Goal: Information Seeking & Learning: Learn about a topic

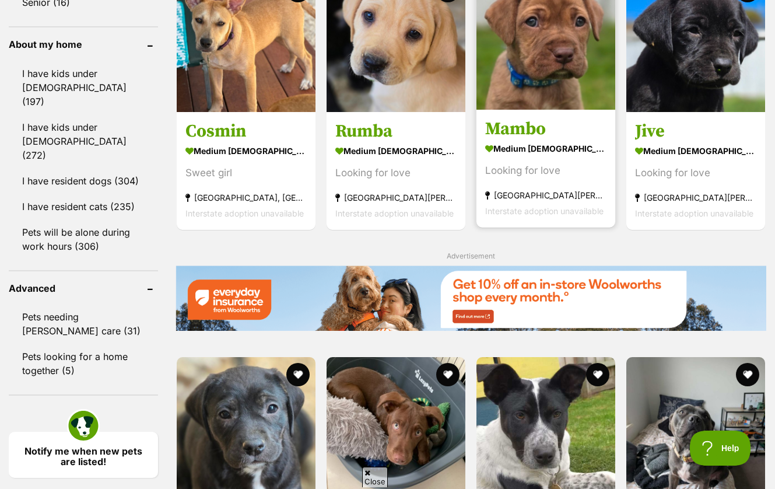
click at [522, 110] on img at bounding box center [546, 40] width 139 height 139
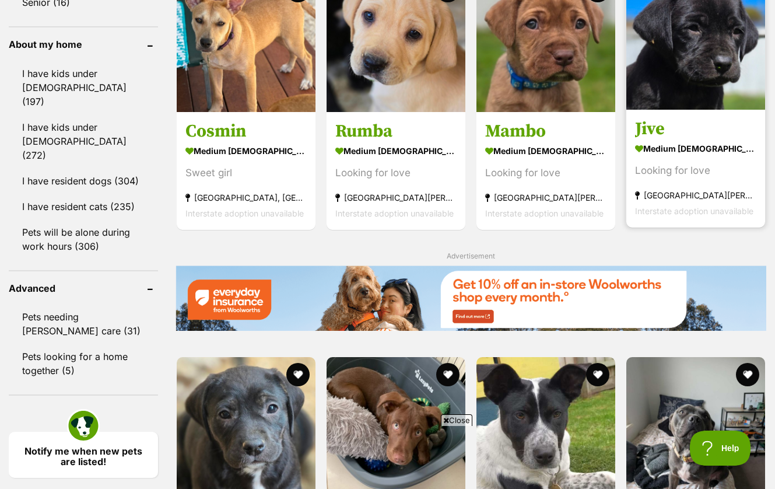
click at [671, 85] on img at bounding box center [695, 40] width 139 height 139
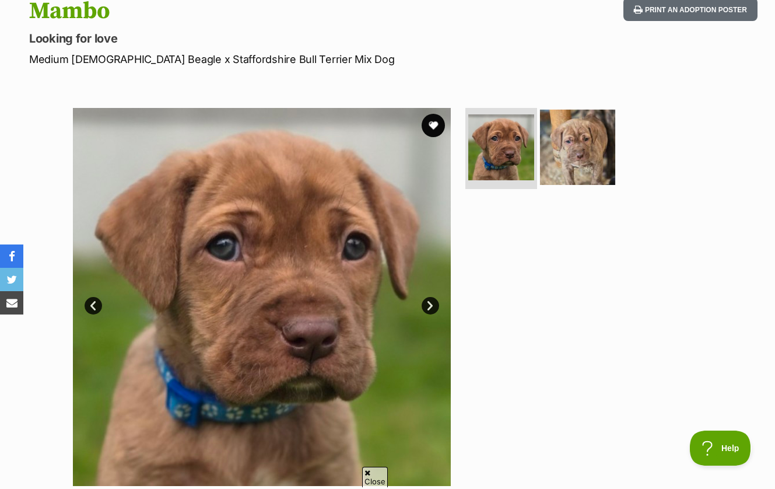
click at [581, 145] on img at bounding box center [577, 146] width 75 height 75
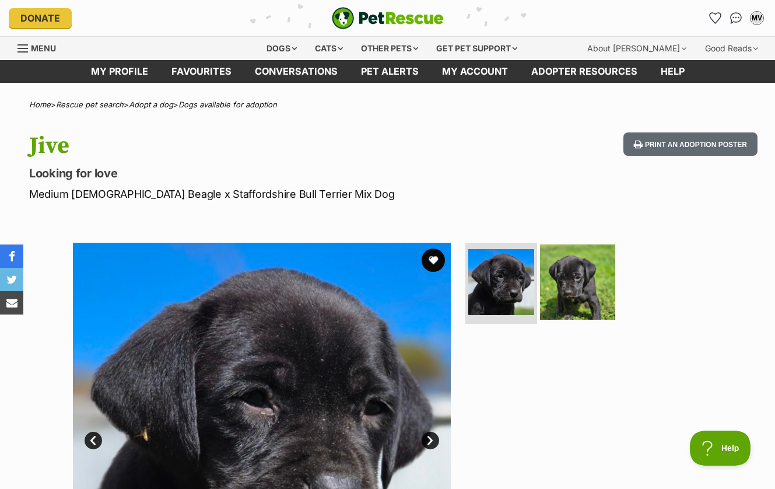
click at [564, 282] on img at bounding box center [577, 281] width 75 height 75
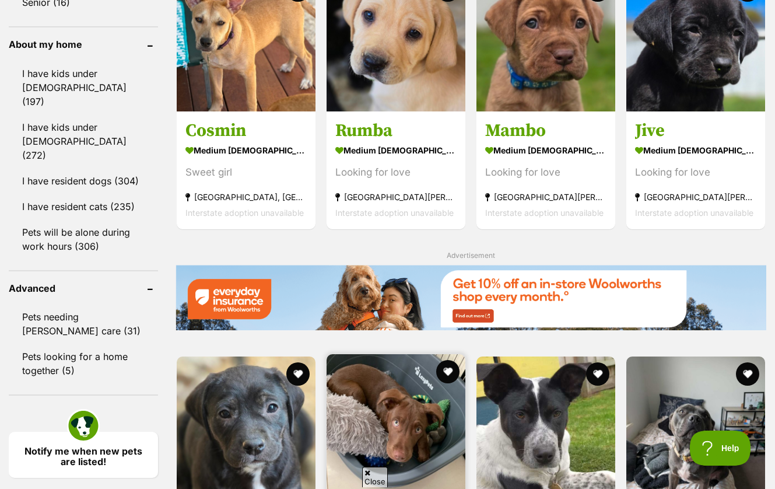
click at [386, 354] on img at bounding box center [396, 423] width 139 height 139
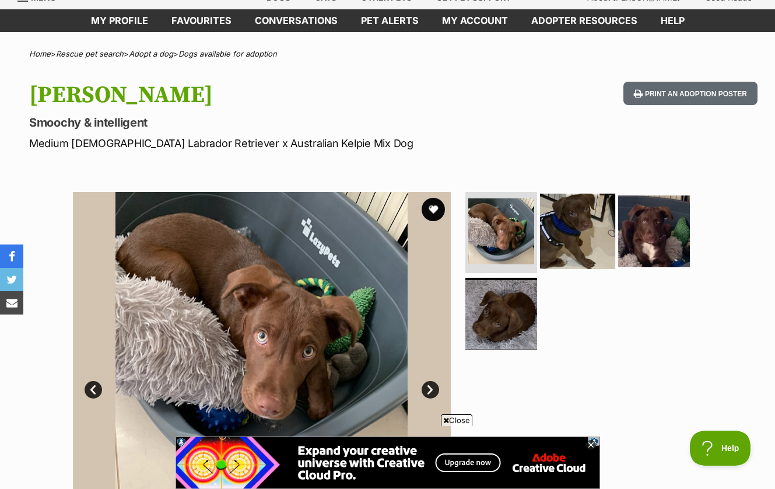
click at [582, 217] on img at bounding box center [577, 230] width 75 height 75
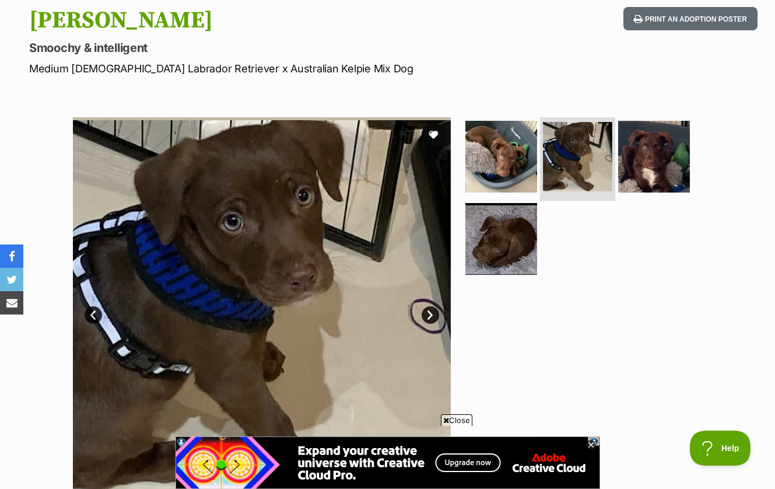
scroll to position [125, 0]
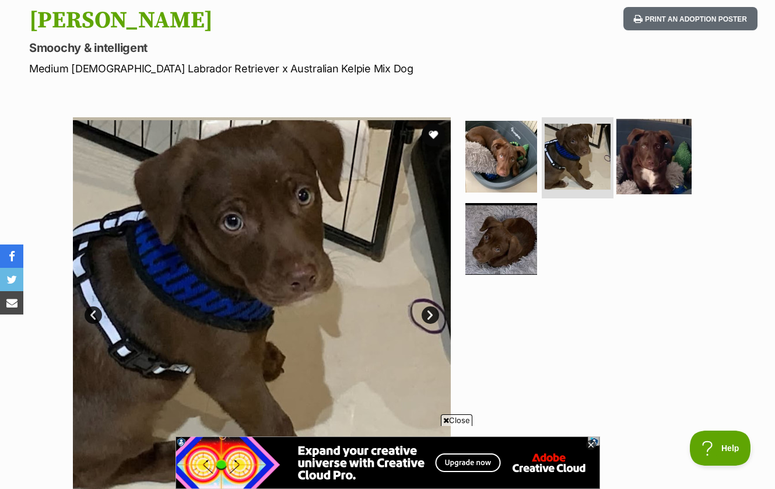
click at [635, 171] on img at bounding box center [654, 155] width 75 height 75
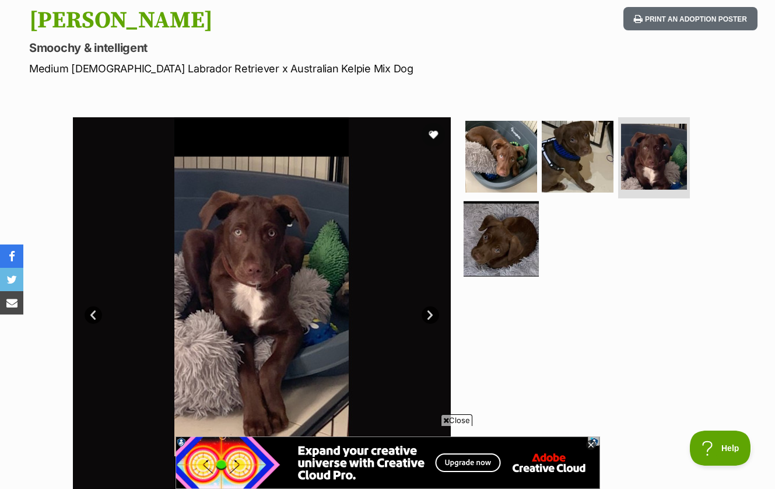
click at [512, 236] on img at bounding box center [501, 238] width 75 height 75
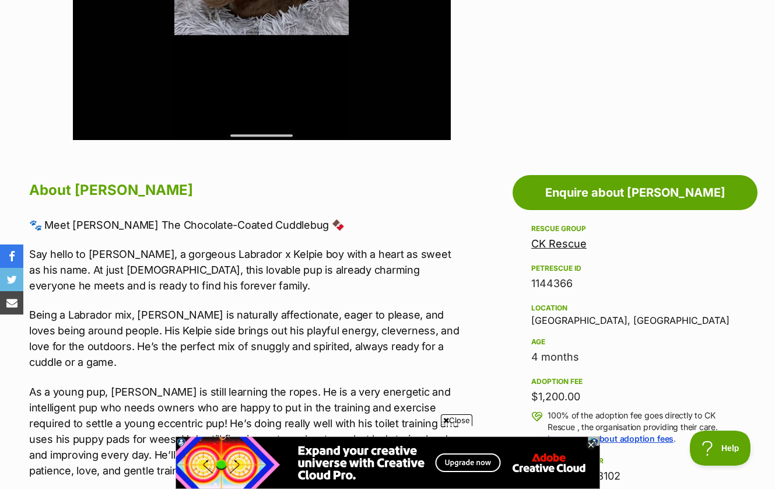
scroll to position [516, 0]
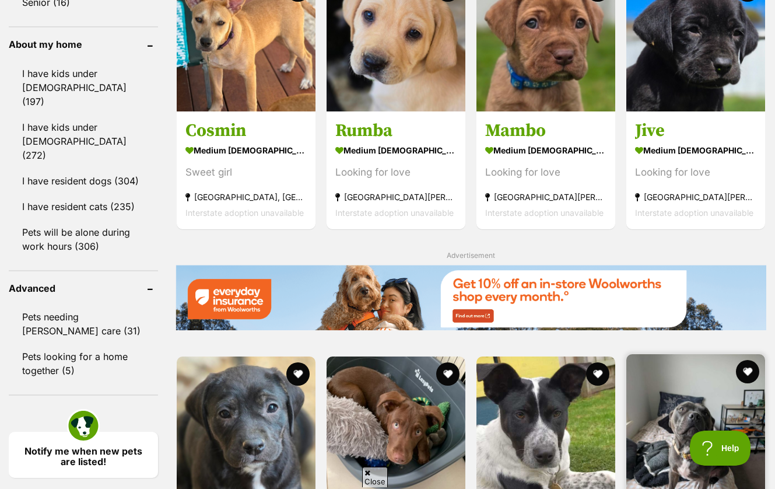
click at [684, 354] on img at bounding box center [695, 423] width 139 height 139
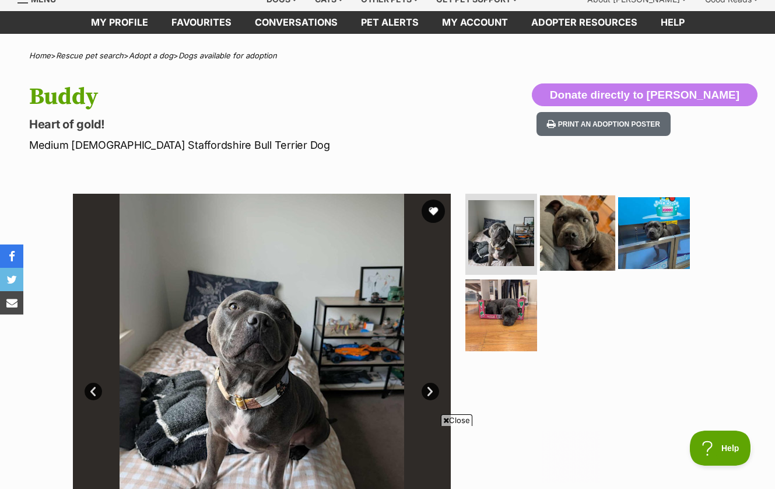
click at [569, 222] on img at bounding box center [577, 232] width 75 height 75
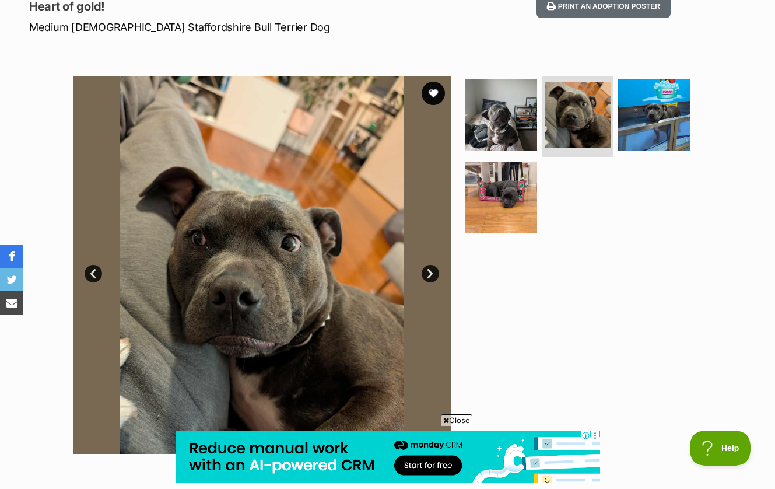
scroll to position [172, 0]
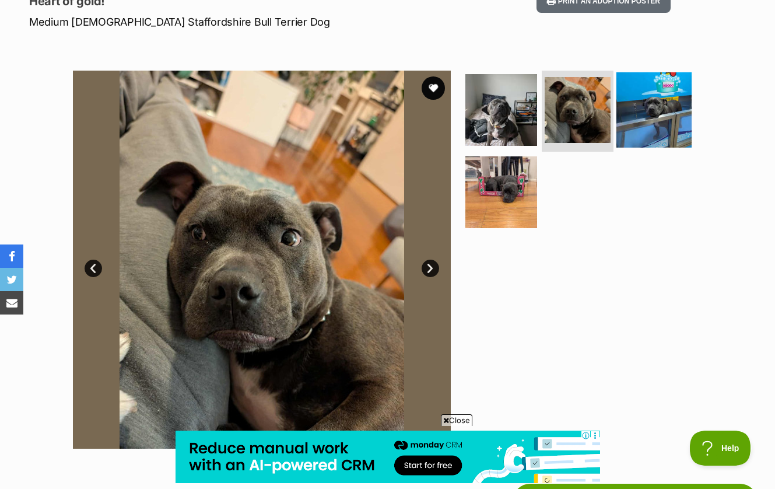
click at [645, 127] on img at bounding box center [654, 109] width 75 height 75
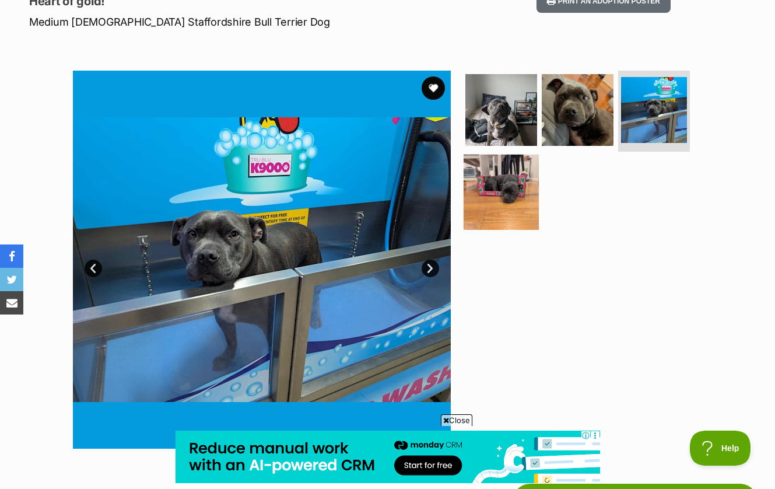
click at [510, 195] on img at bounding box center [501, 192] width 75 height 75
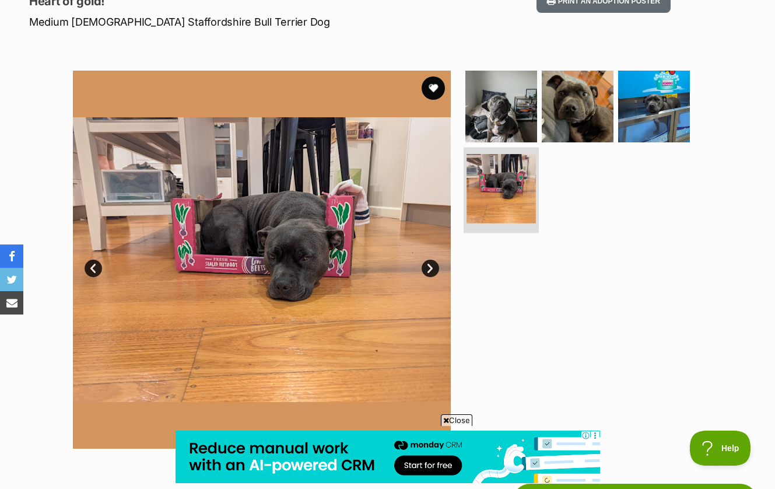
scroll to position [0, 0]
click at [367, 231] on img at bounding box center [262, 260] width 378 height 378
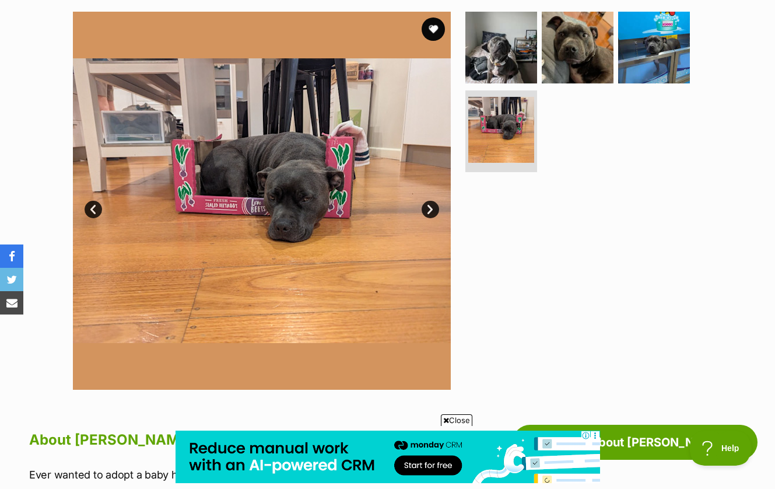
scroll to position [234, 0]
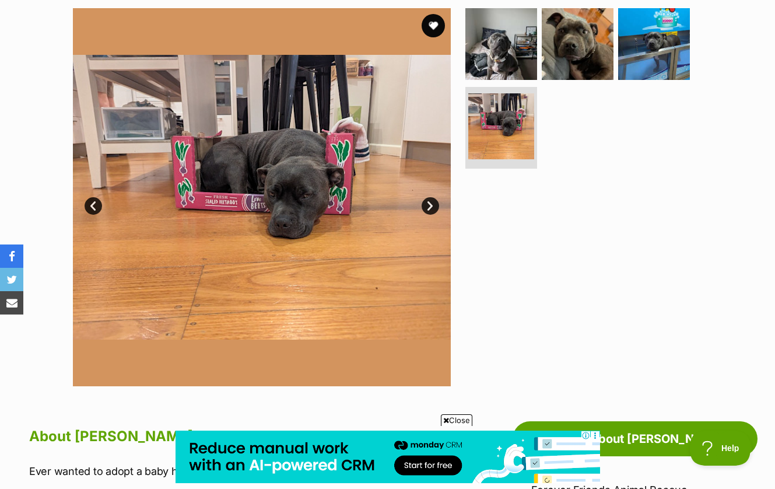
click at [370, 208] on img at bounding box center [262, 197] width 378 height 378
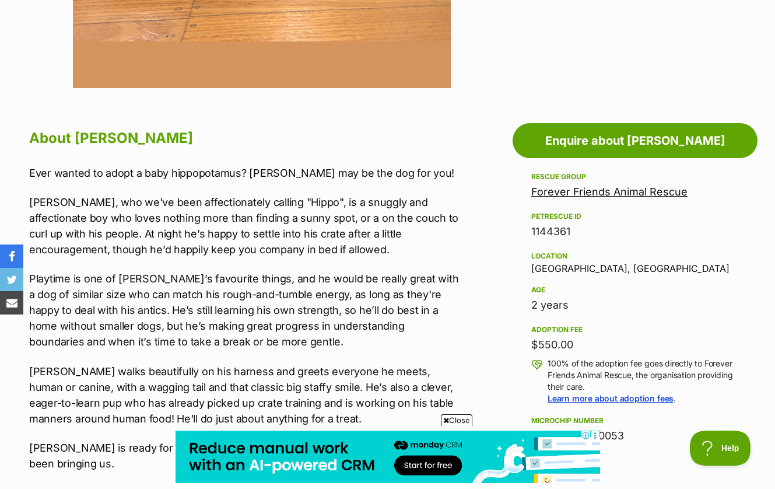
scroll to position [512, 0]
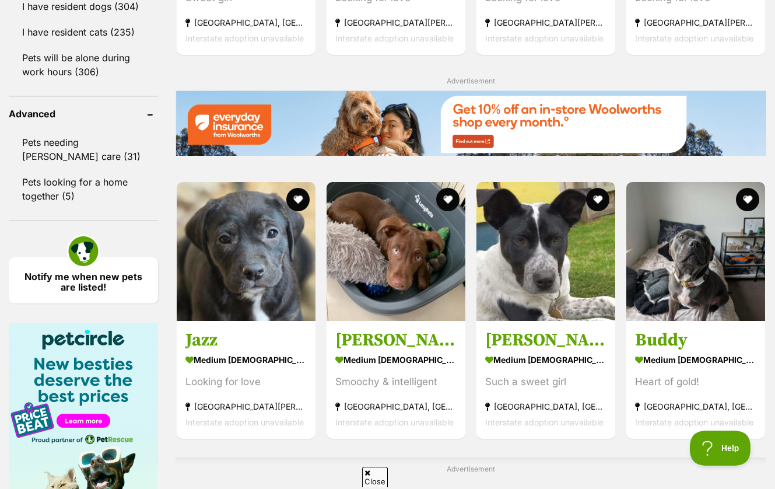
scroll to position [1526, 0]
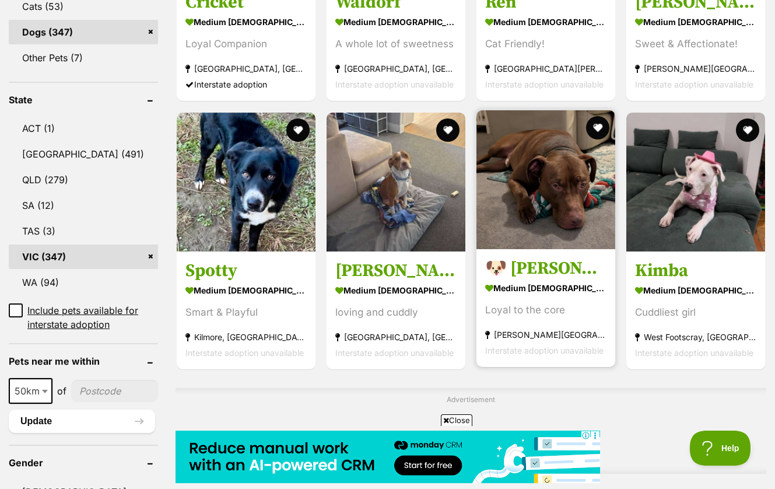
scroll to position [535, 0]
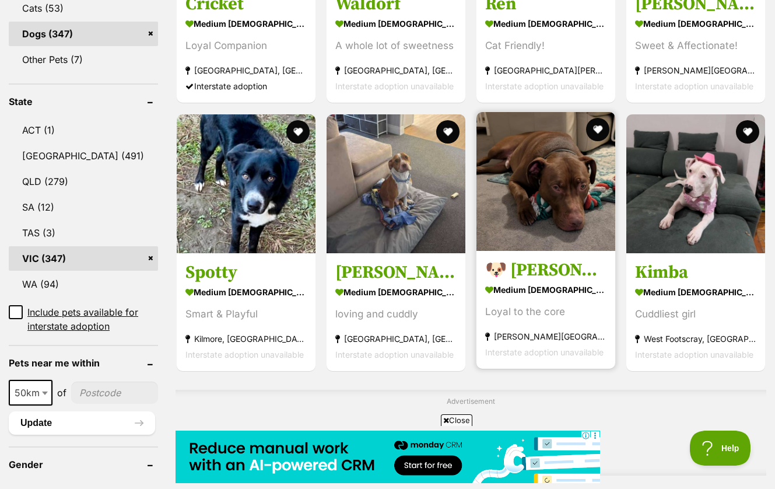
click at [552, 232] on img at bounding box center [546, 181] width 139 height 139
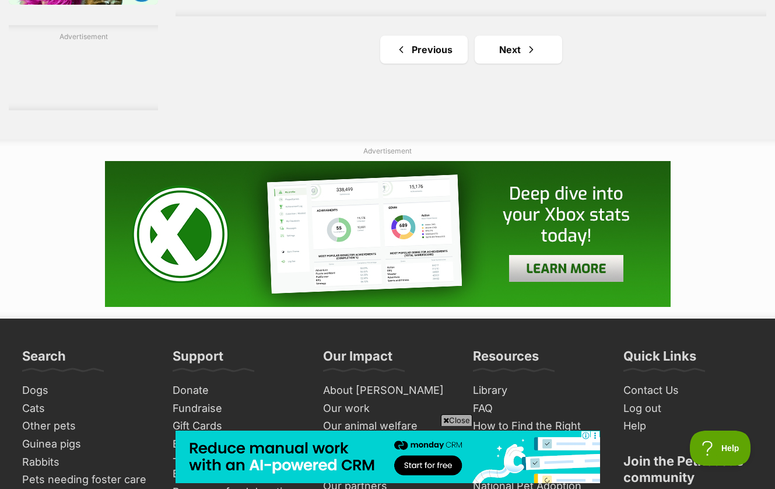
scroll to position [2081, 0]
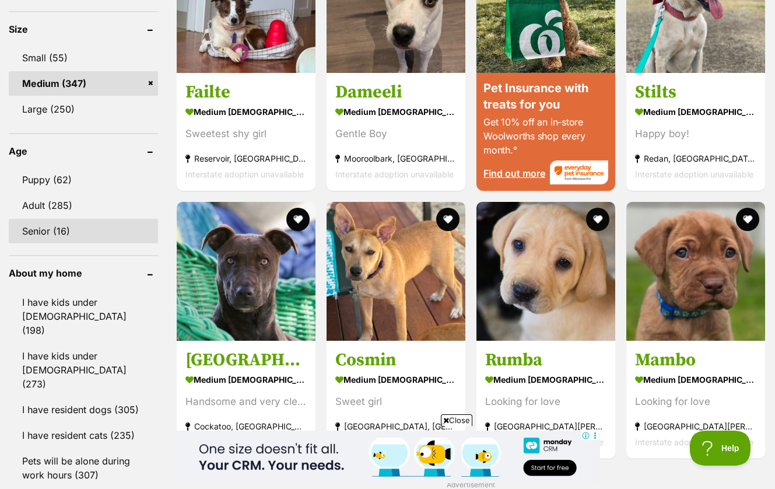
scroll to position [1089, 0]
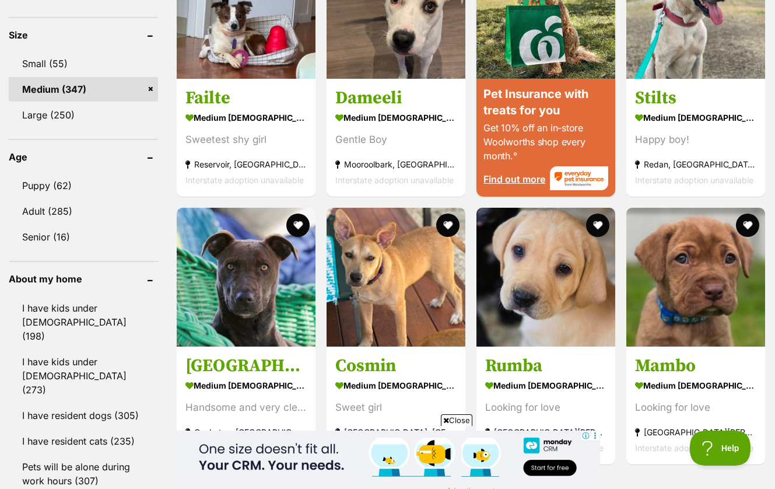
click at [121, 77] on link "Medium (347)" at bounding box center [83, 89] width 149 height 24
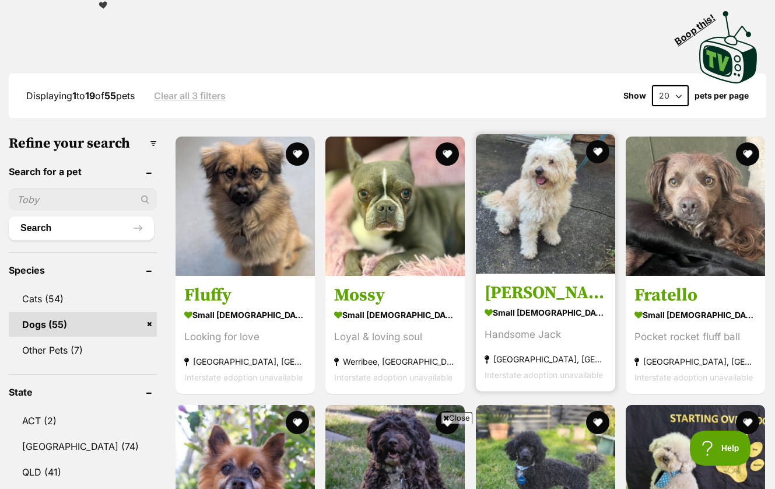
click at [564, 231] on img at bounding box center [545, 203] width 139 height 139
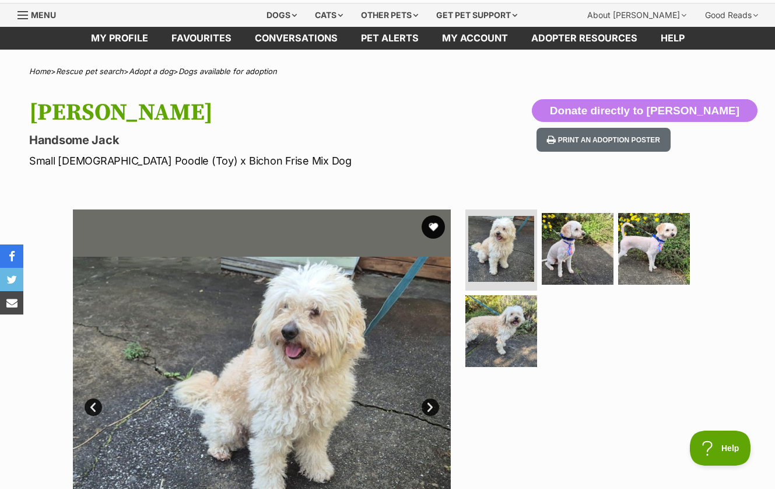
scroll to position [42, 0]
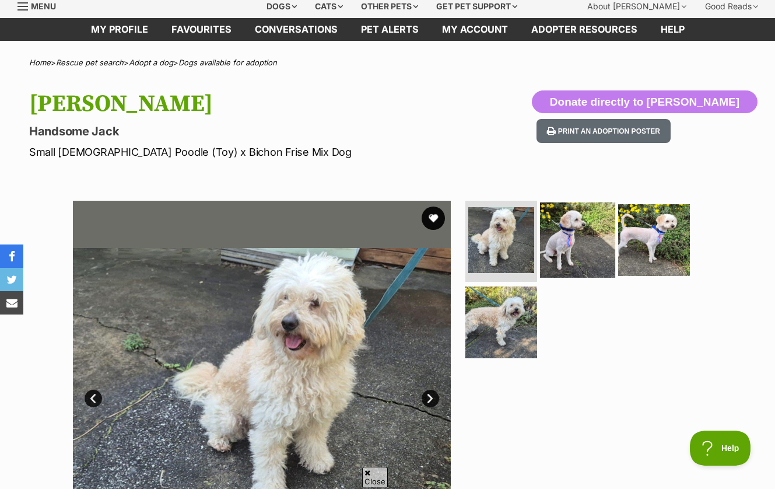
click at [562, 240] on img at bounding box center [577, 239] width 75 height 75
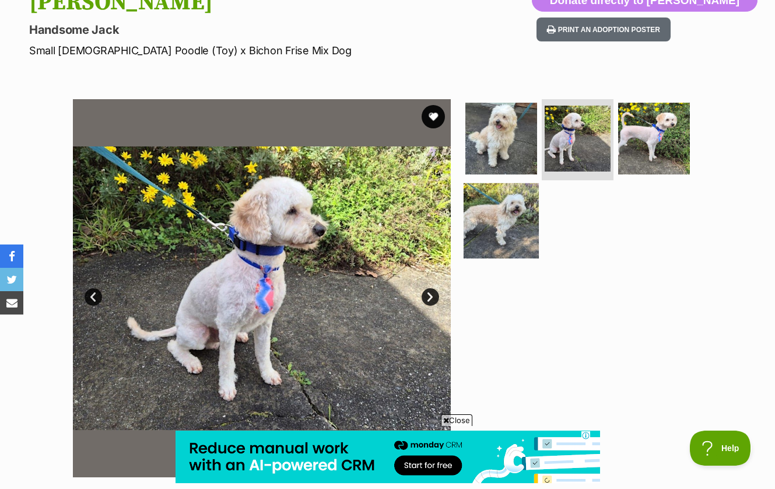
scroll to position [0, 0]
click at [489, 216] on img at bounding box center [501, 220] width 75 height 75
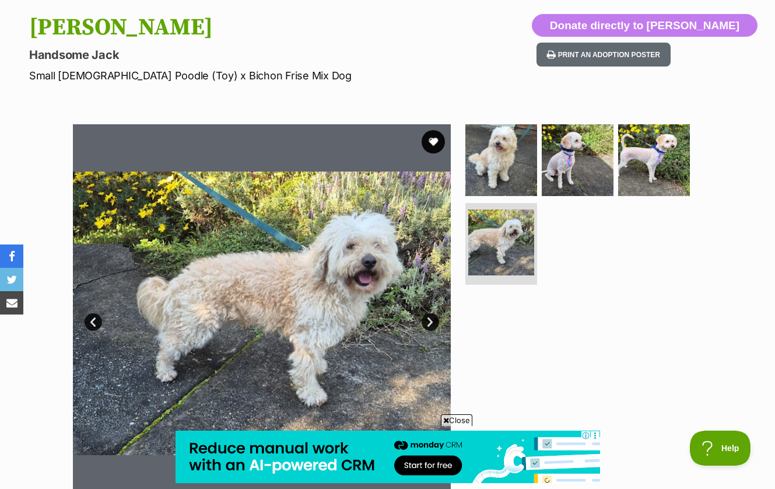
scroll to position [110, 0]
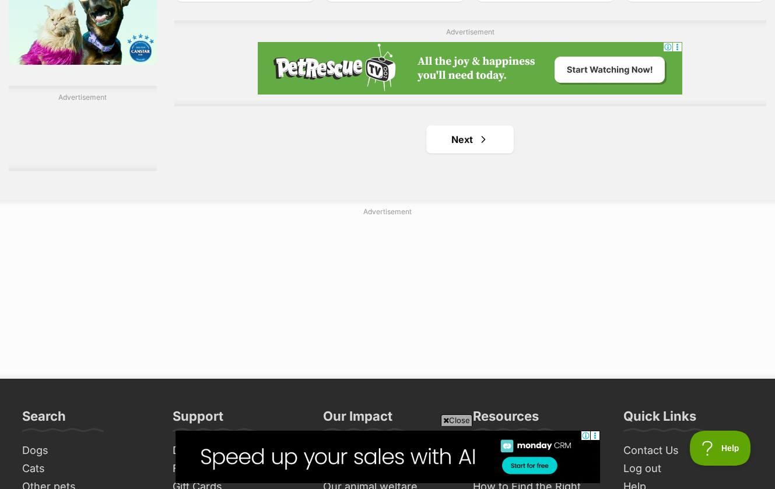
scroll to position [1937, 0]
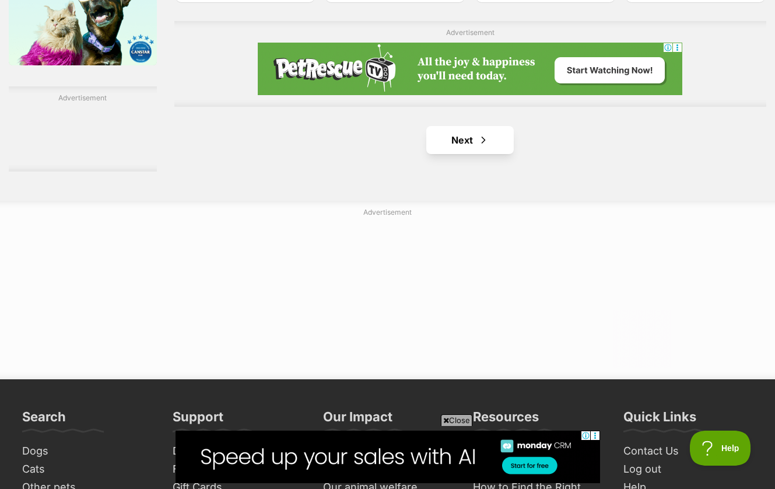
click at [437, 154] on link "Next" at bounding box center [469, 140] width 87 height 28
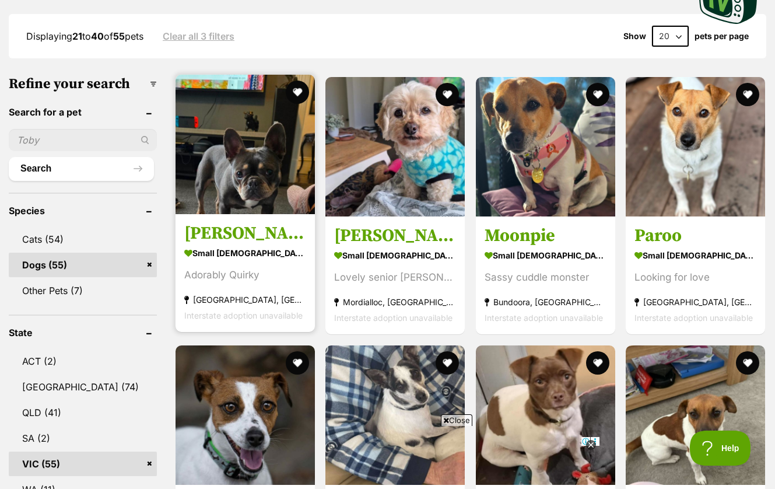
click at [222, 161] on img at bounding box center [245, 144] width 139 height 139
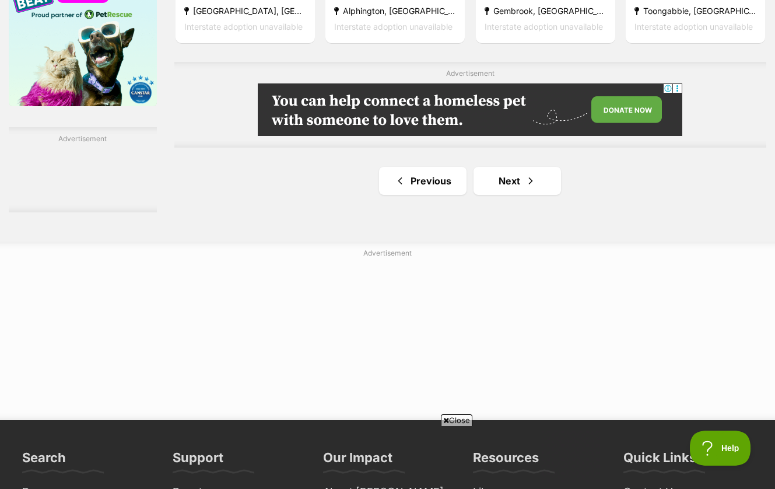
scroll to position [1892, 0]
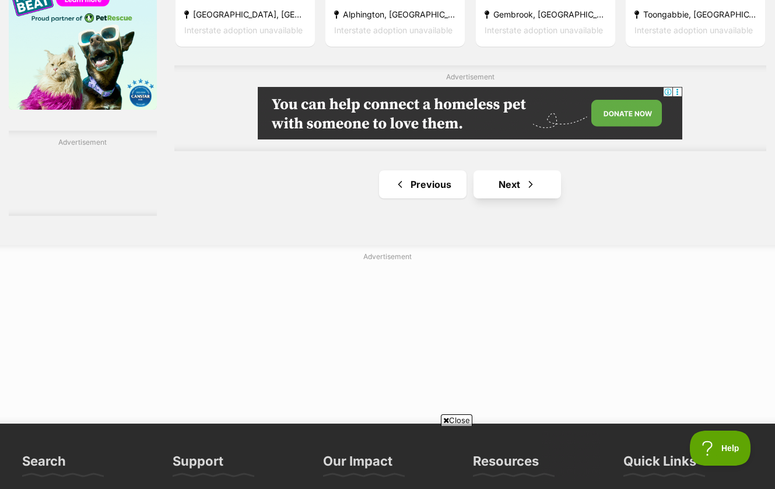
click at [494, 198] on link "Next" at bounding box center [517, 184] width 87 height 28
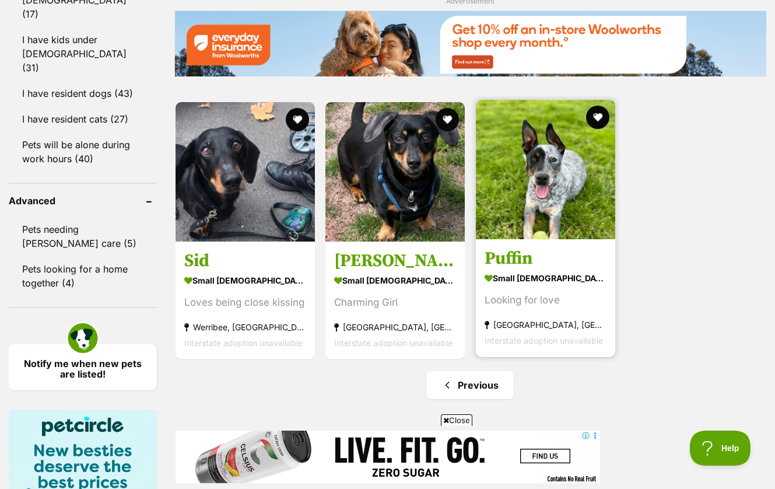
scroll to position [1451, 0]
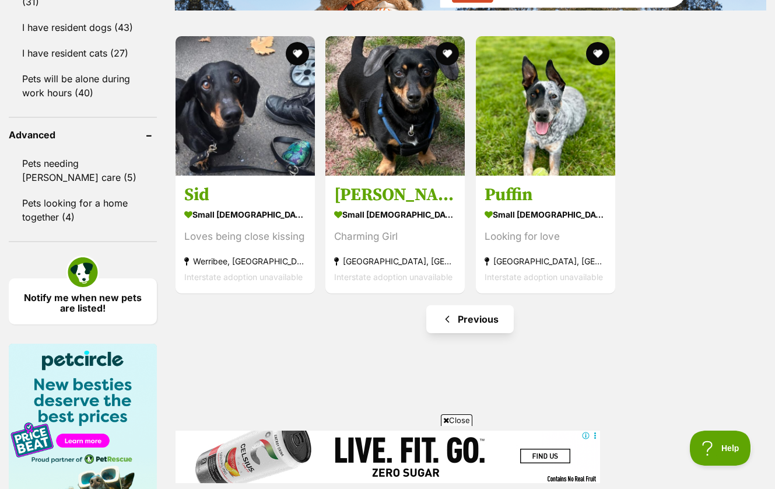
click at [475, 333] on link "Previous" at bounding box center [469, 319] width 87 height 28
